Goal: Information Seeking & Learning: Learn about a topic

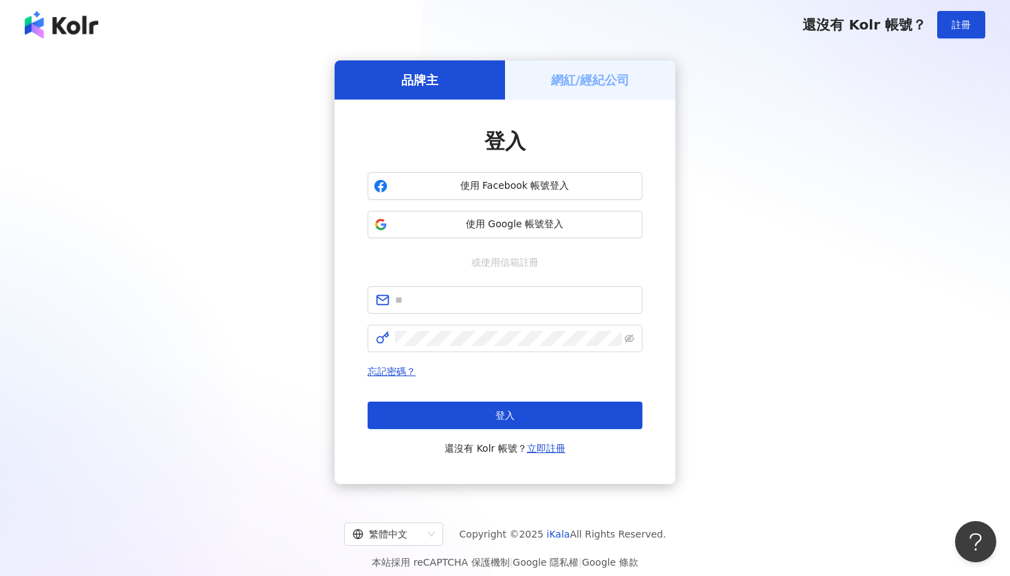
click at [598, 85] on h5 "網紅/經紀公司" at bounding box center [590, 79] width 79 height 17
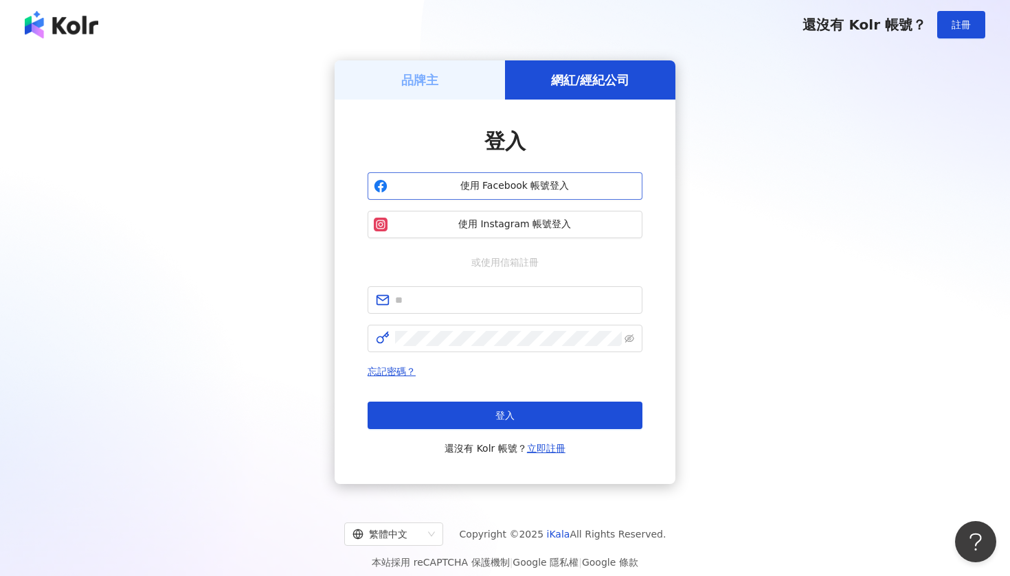
click at [499, 186] on span "使用 Facebook 帳號登入" at bounding box center [514, 186] width 243 height 14
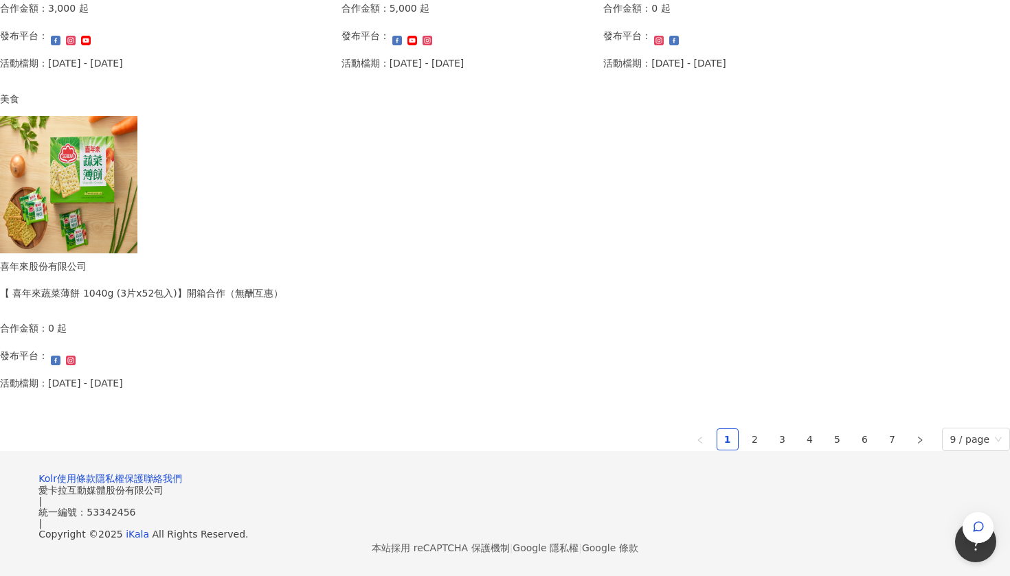
scroll to position [820, 0]
click at [745, 435] on link "2" at bounding box center [755, 439] width 21 height 21
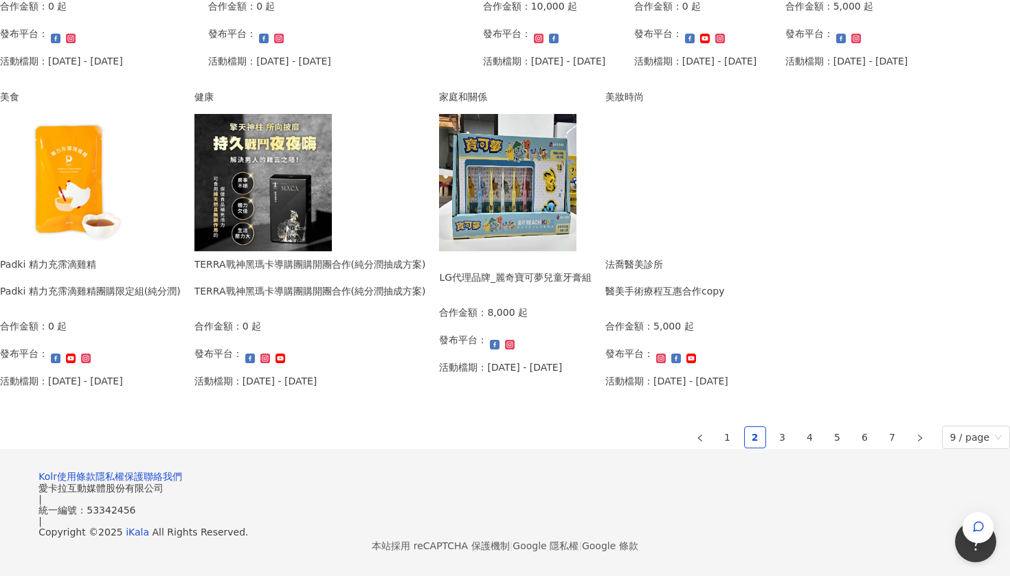
scroll to position [833, 0]
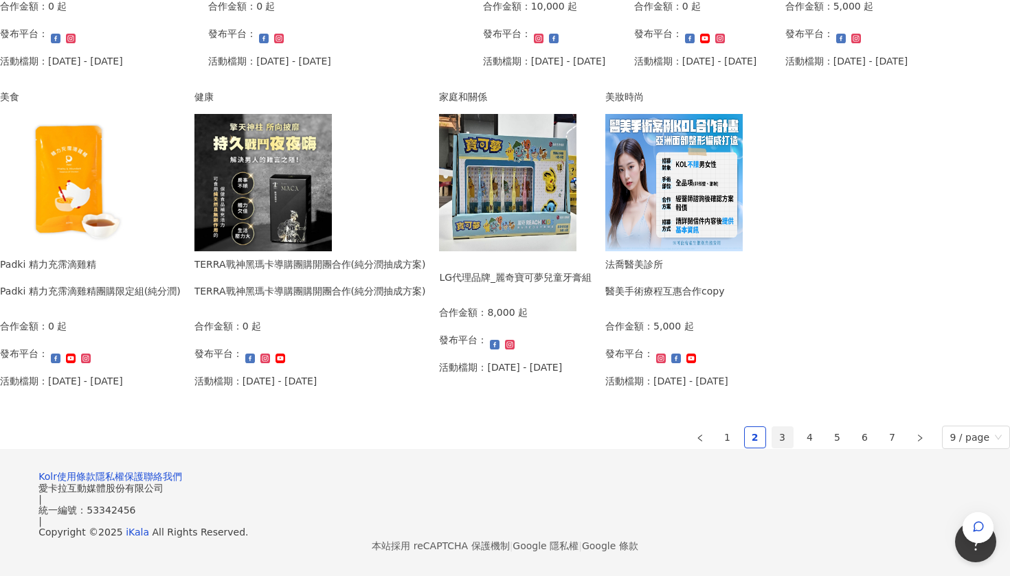
click at [772, 427] on link "3" at bounding box center [782, 437] width 21 height 21
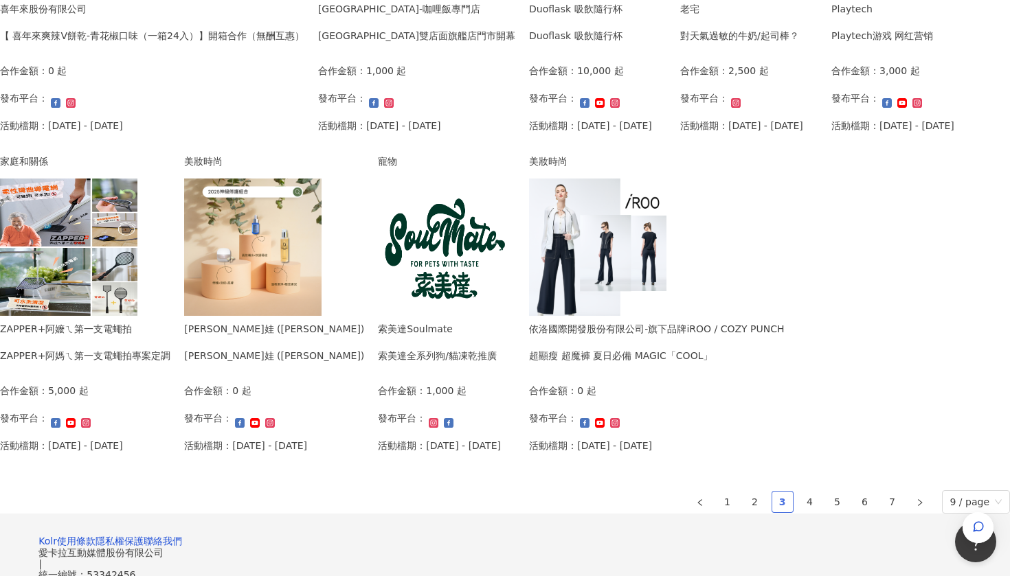
scroll to position [436, 0]
click at [123, 439] on p "活動檔期：[DATE] - [DATE]" at bounding box center [61, 446] width 123 height 15
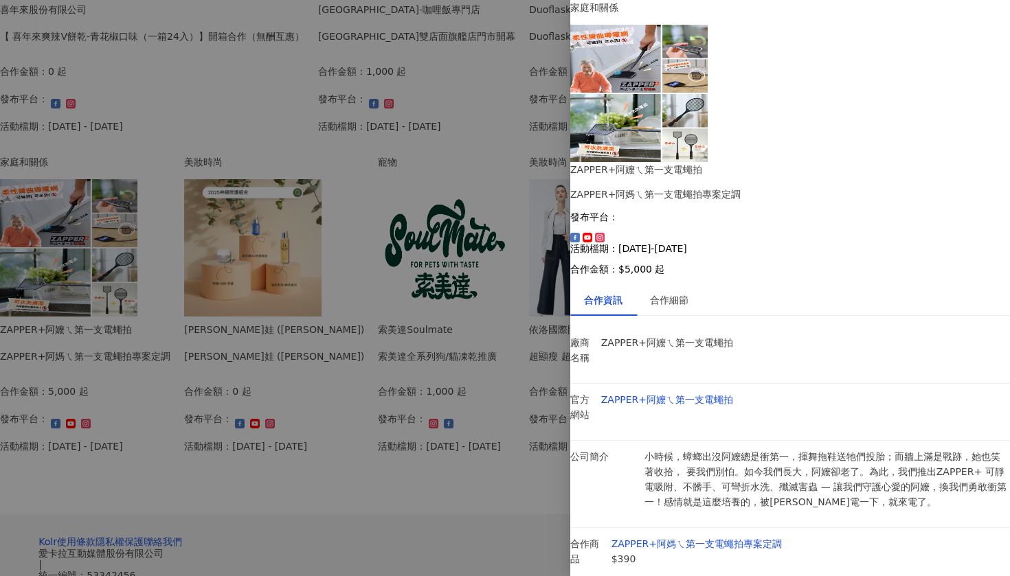
scroll to position [424, 0]
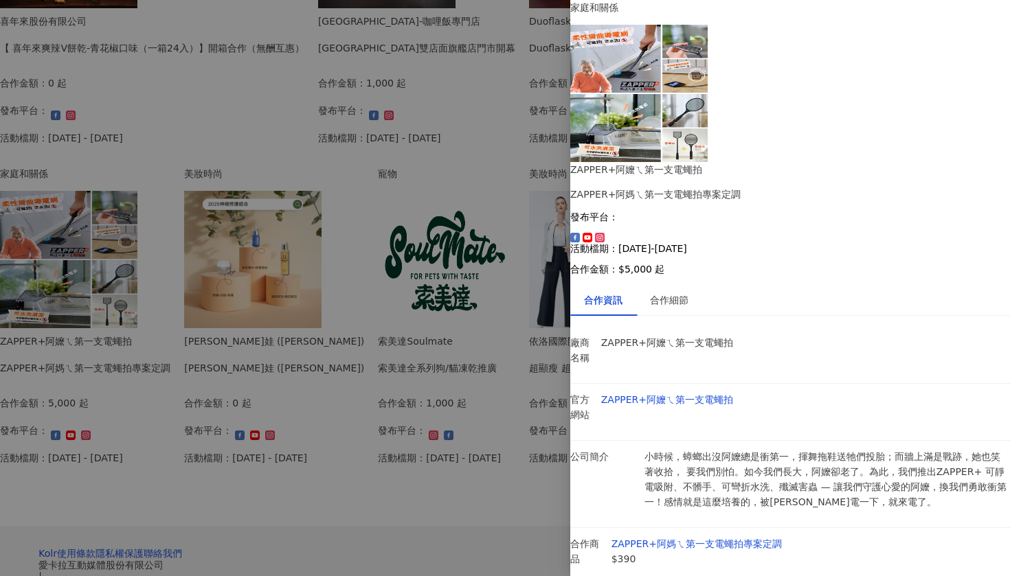
click at [548, 383] on div at bounding box center [505, 288] width 1010 height 576
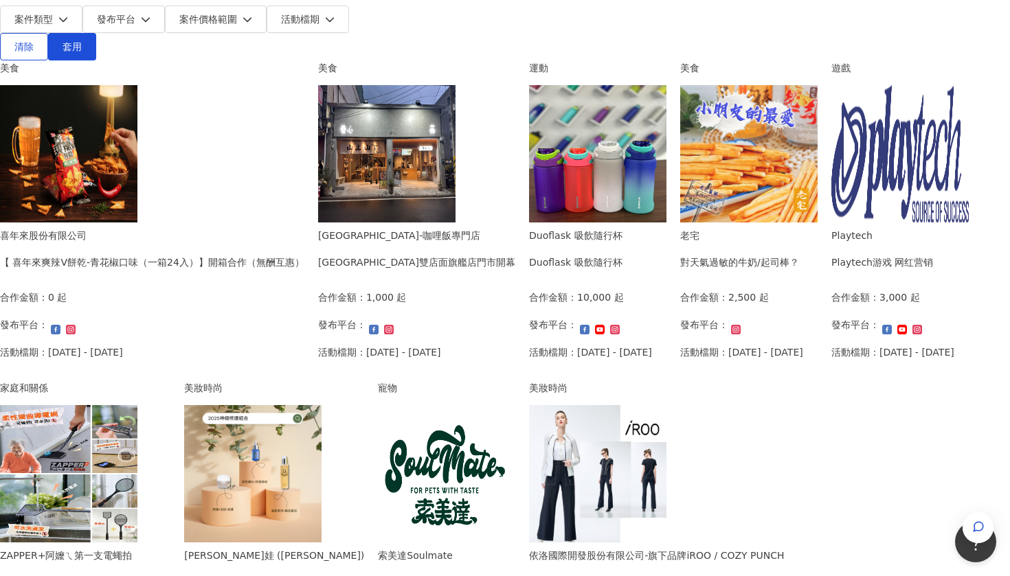
scroll to position [209, 0]
click at [831, 223] on img at bounding box center [899, 154] width 137 height 137
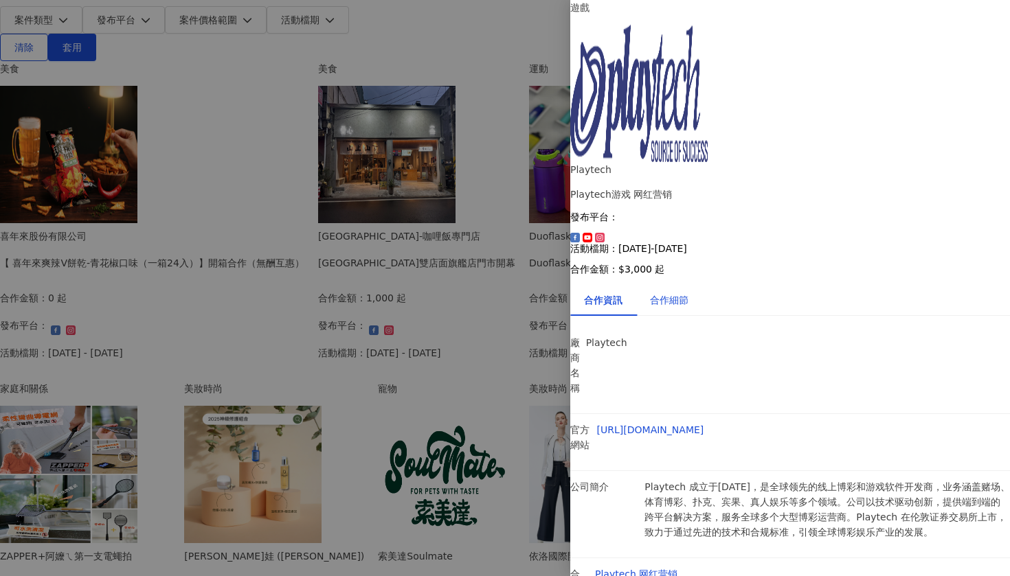
click at [684, 293] on div "合作細節" at bounding box center [669, 300] width 38 height 15
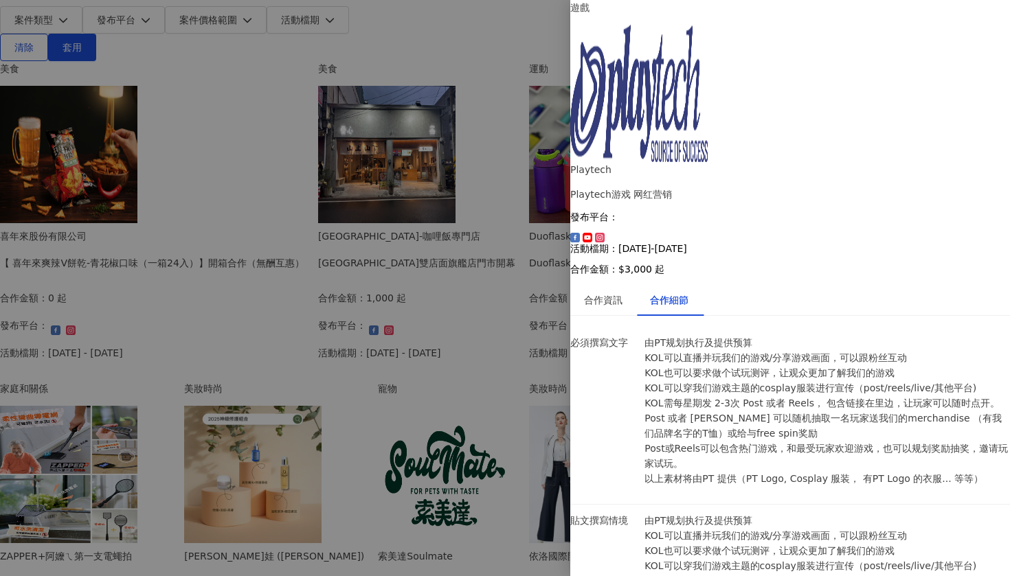
scroll to position [498, 0]
click at [49, 205] on div at bounding box center [505, 288] width 1010 height 576
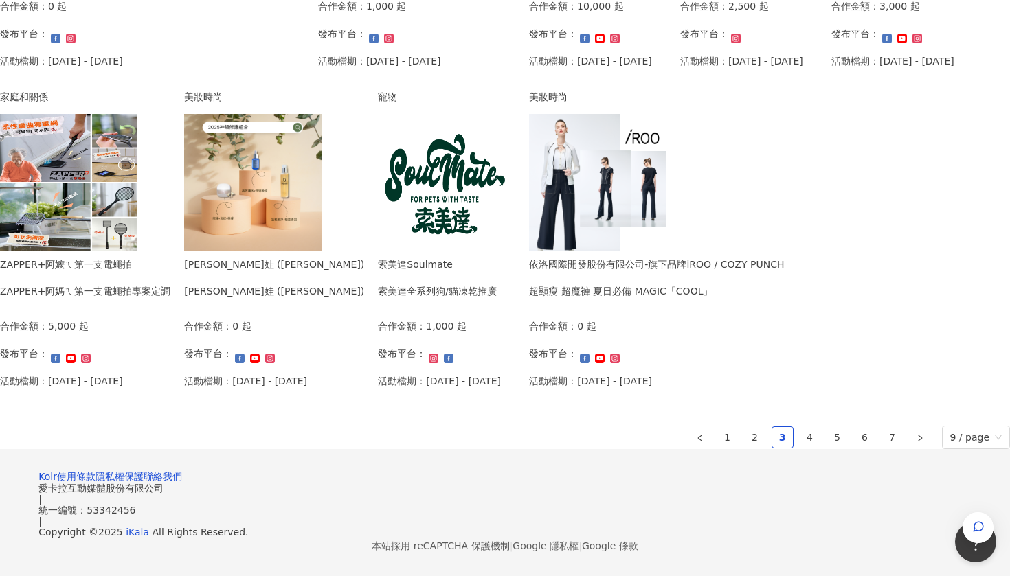
scroll to position [770, 0]
click at [800, 448] on link "4" at bounding box center [810, 437] width 21 height 21
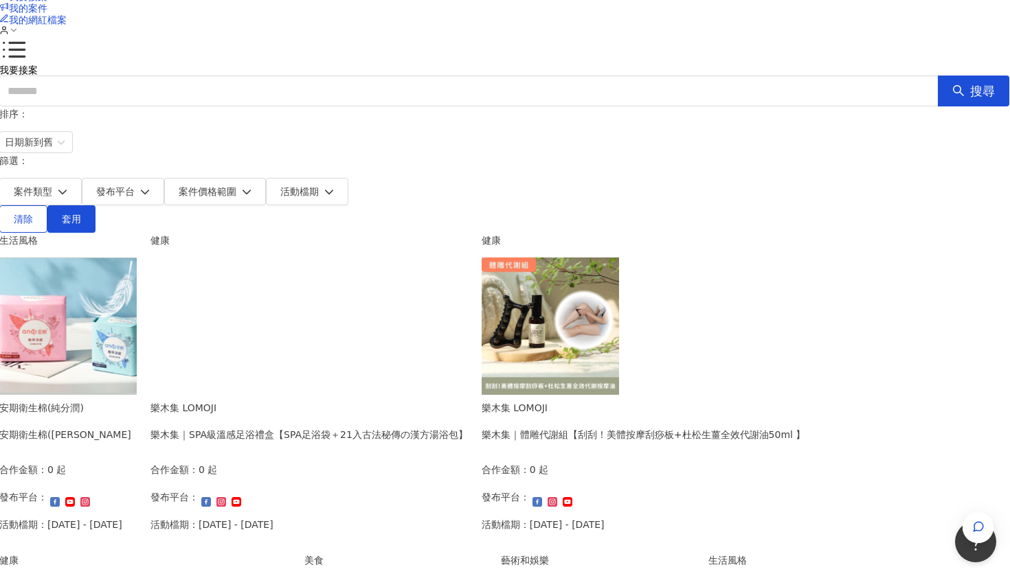
scroll to position [37, 0]
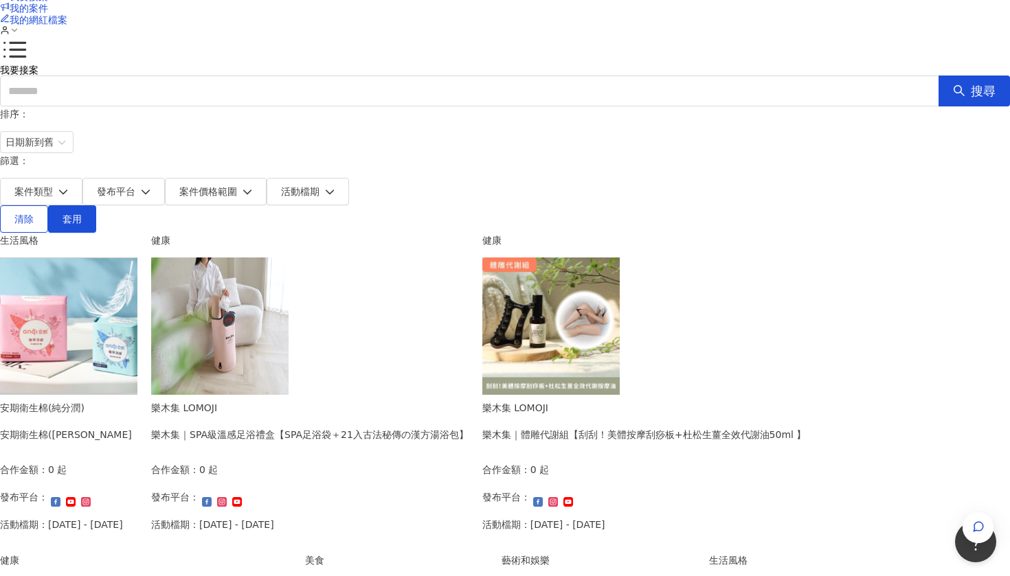
click at [469, 427] on div "樂木集｜SPA級溫感足浴禮盒【SPA足浴袋＋21入古法秘傳の漢方湯浴包】" at bounding box center [309, 434] width 317 height 15
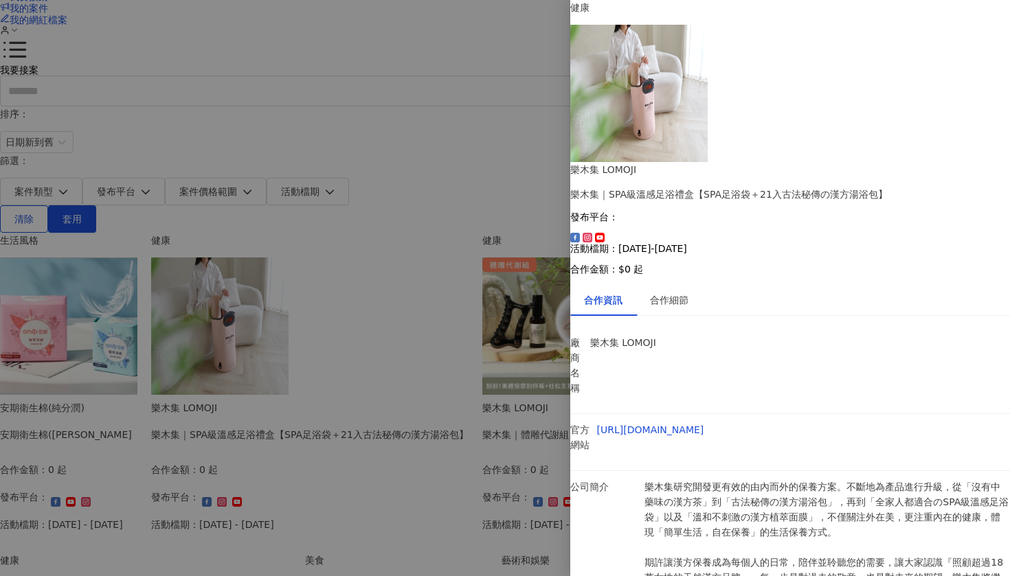
scroll to position [21, 0]
click at [686, 284] on div "合作細節" at bounding box center [669, 300] width 66 height 32
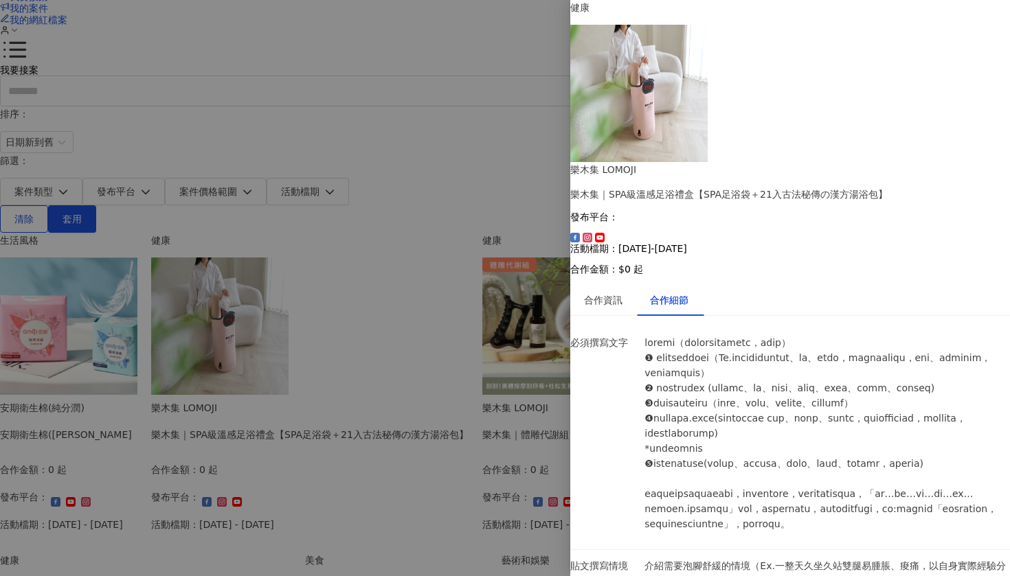
scroll to position [414, 0]
click at [22, 221] on div at bounding box center [505, 288] width 1010 height 576
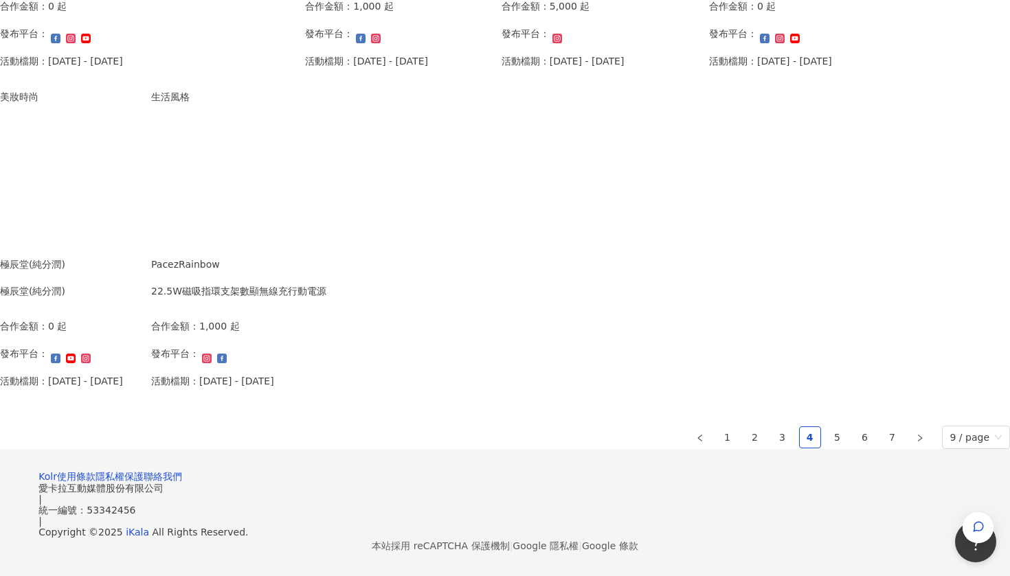
scroll to position [897, 0]
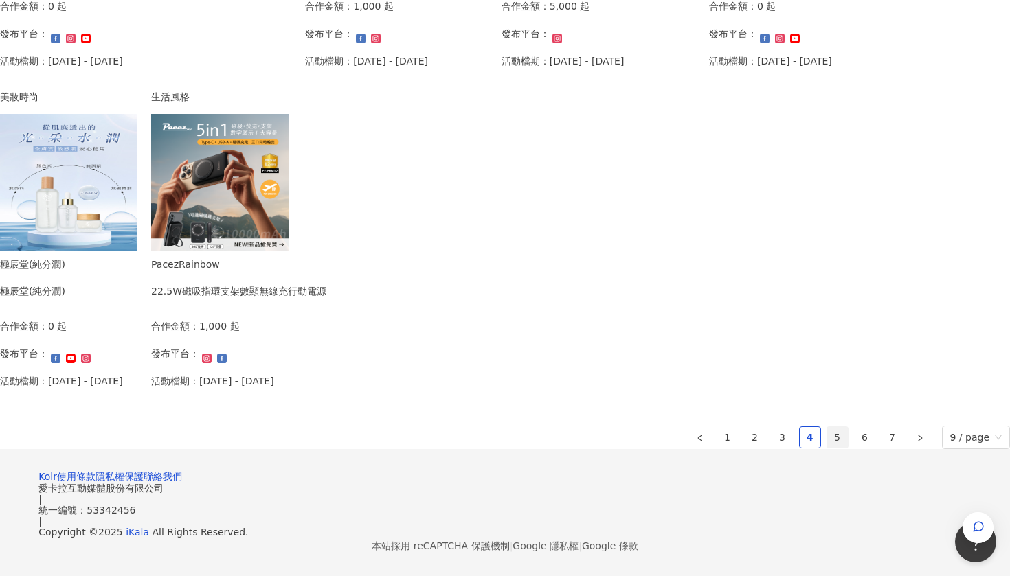
click at [827, 427] on link "5" at bounding box center [837, 437] width 21 height 21
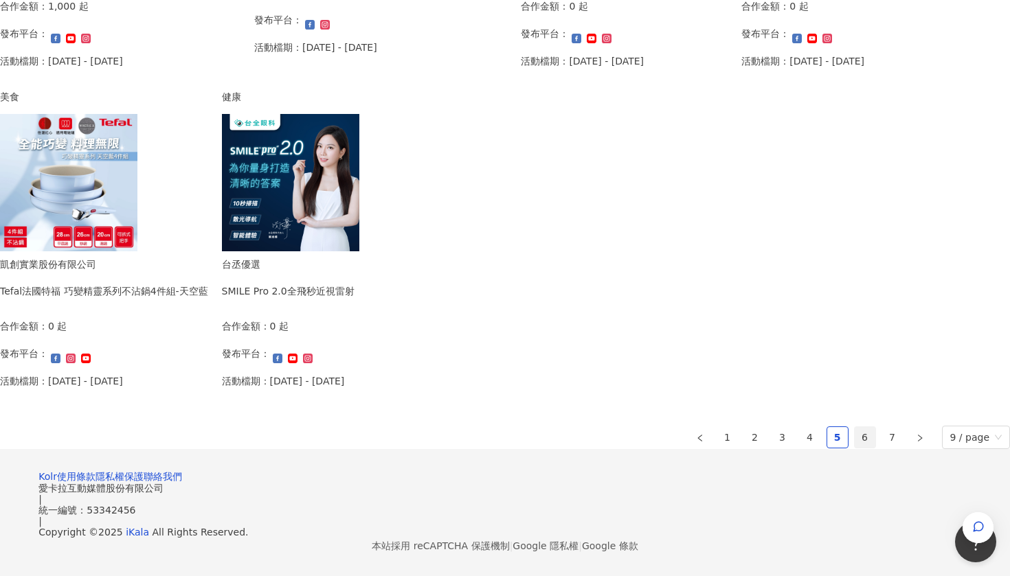
click at [855, 427] on link "6" at bounding box center [865, 437] width 21 height 21
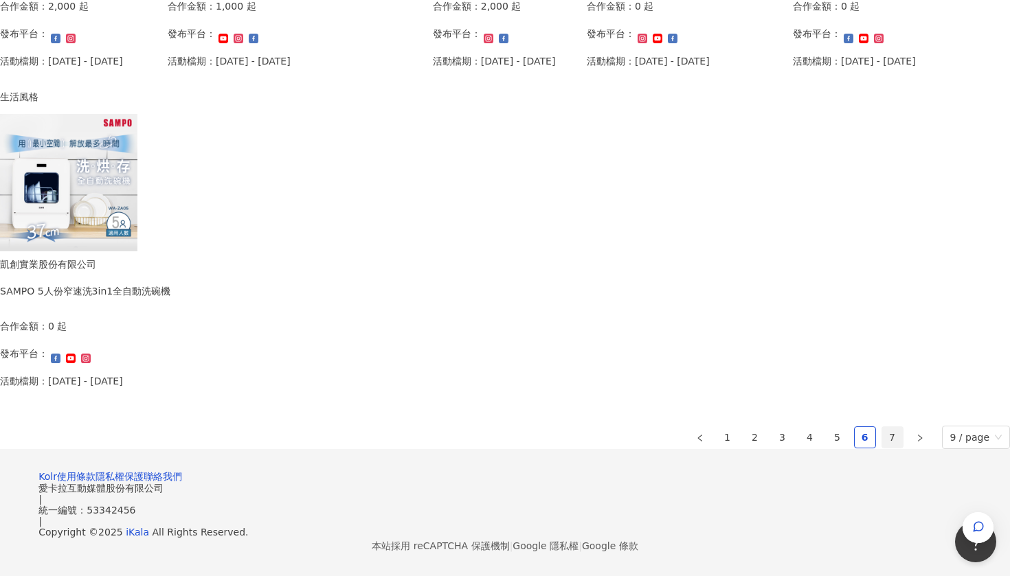
click at [882, 427] on link "7" at bounding box center [892, 437] width 21 height 21
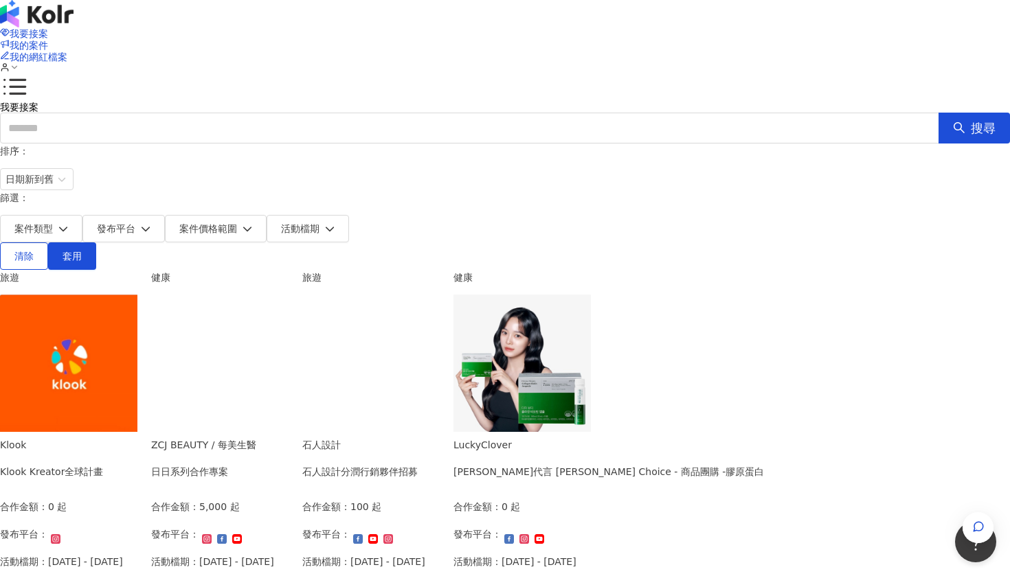
scroll to position [0, 0]
